Goal: Communication & Community: Share content

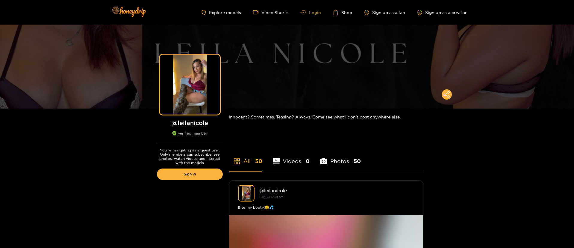
click at [320, 11] on link "Login" at bounding box center [310, 12] width 20 height 4
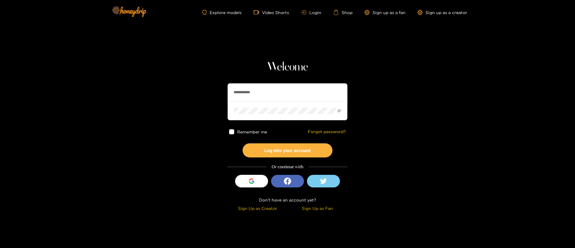
click at [269, 96] on input "**********" at bounding box center [288, 92] width 120 height 18
paste input "text"
type input "*******"
click at [291, 154] on button "Log into your account" at bounding box center [288, 150] width 90 height 14
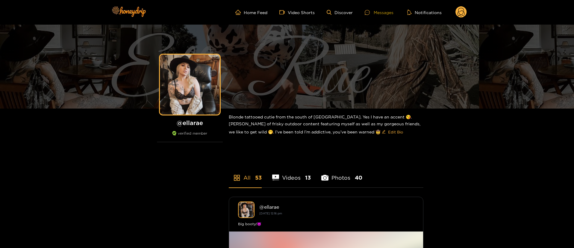
click at [385, 10] on div "Messages" at bounding box center [379, 12] width 29 height 7
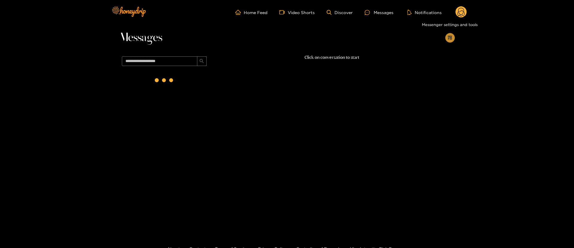
click at [448, 37] on icon "appstore-add" at bounding box center [450, 38] width 4 height 4
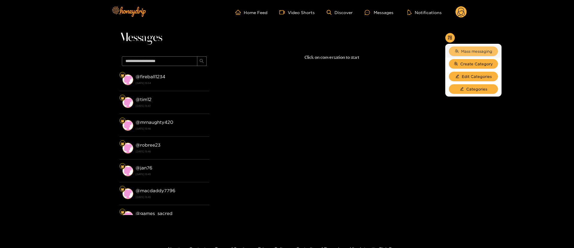
click at [459, 52] on button "Mass messaging" at bounding box center [473, 51] width 49 height 10
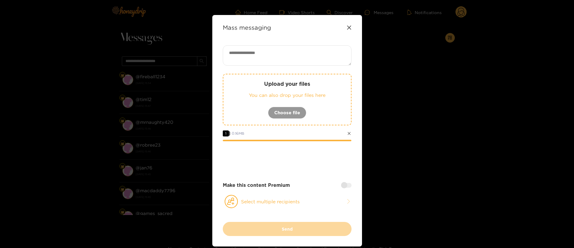
click at [287, 193] on div "Upload your files You can also drop your files here Choose file 1 0.16 MB Make …" at bounding box center [287, 133] width 129 height 176
click at [287, 196] on button "Select multiple recipients" at bounding box center [287, 201] width 129 height 14
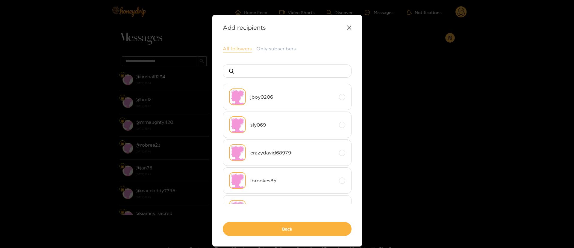
click at [239, 49] on button "All followers" at bounding box center [237, 48] width 29 height 7
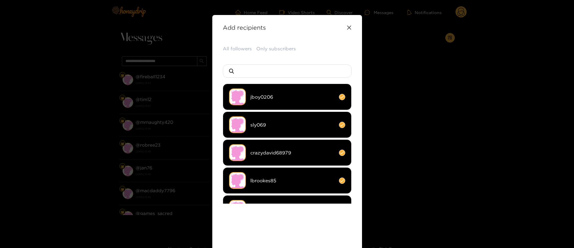
click at [334, 48] on div "All followers Only subscribers" at bounding box center [287, 48] width 129 height 7
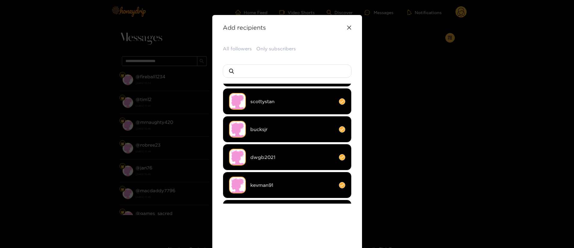
scroll to position [45, 0]
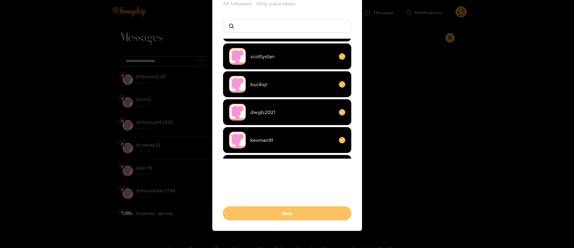
click at [311, 209] on button "Back" at bounding box center [287, 213] width 129 height 14
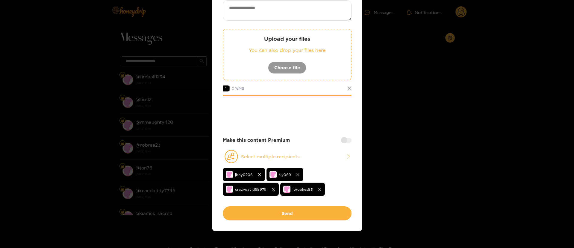
click at [349, 141] on div at bounding box center [346, 140] width 10 height 5
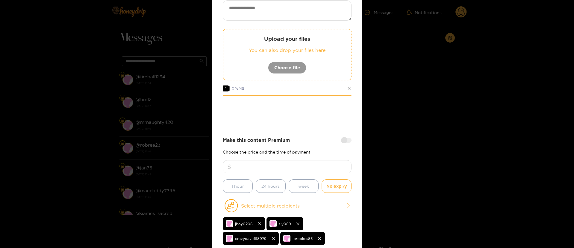
click at [305, 165] on input "number" at bounding box center [287, 166] width 129 height 13
type input "*"
click at [251, 8] on textarea at bounding box center [287, 10] width 129 height 20
paste textarea "**********"
type textarea "**********"
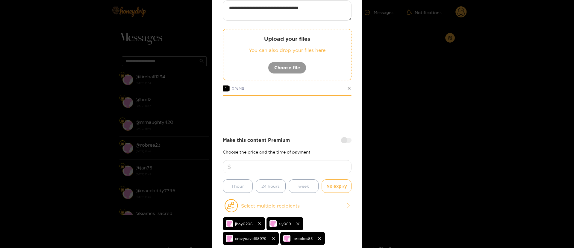
click at [288, 121] on div at bounding box center [287, 113] width 129 height 24
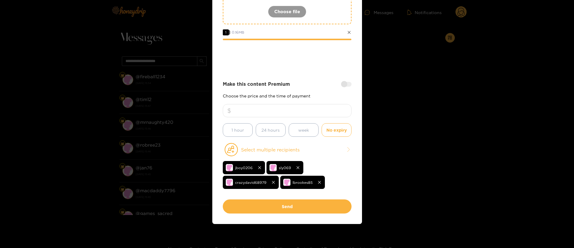
drag, startPoint x: 285, startPoint y: 208, endPoint x: 288, endPoint y: 85, distance: 123.1
click at [287, 81] on div "**********" at bounding box center [287, 78] width 129 height 269
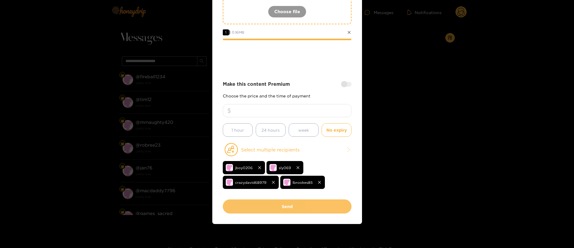
click at [293, 205] on button "Send" at bounding box center [287, 206] width 129 height 14
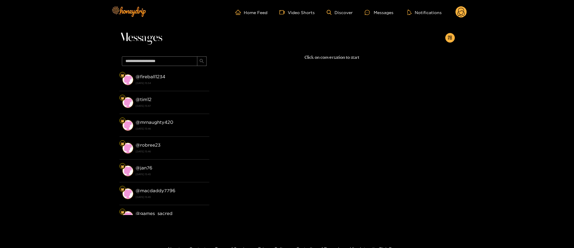
click at [455, 7] on ul "Home Feed Video Shorts Discover Messages Notifications" at bounding box center [350, 12] width 231 height 12
click at [464, 14] on icon at bounding box center [461, 13] width 7 height 10
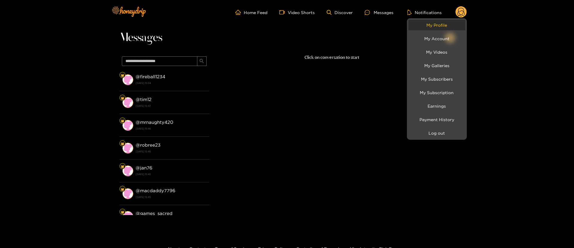
click at [439, 27] on link "My Profile" at bounding box center [436, 25] width 57 height 10
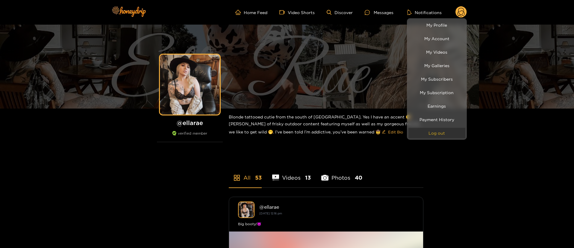
click at [437, 132] on button "Log out" at bounding box center [436, 133] width 57 height 10
